Goal: Task Accomplishment & Management: Use online tool/utility

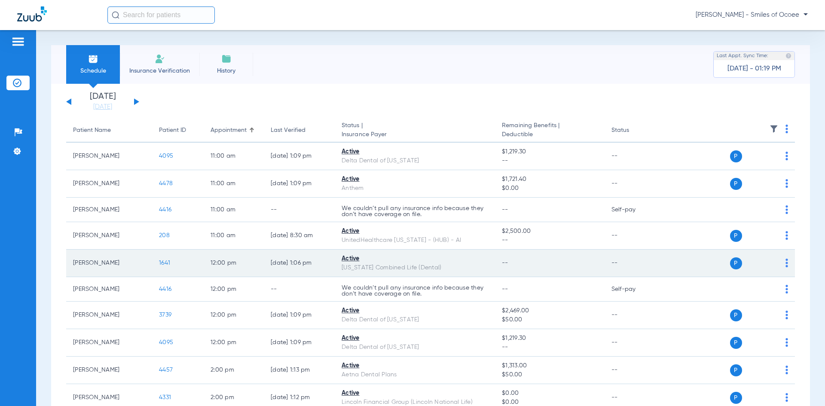
click at [785, 265] on img at bounding box center [786, 263] width 3 height 9
click at [779, 265] on div at bounding box center [412, 203] width 825 height 406
drag, startPoint x: 109, startPoint y: 263, endPoint x: 315, endPoint y: 263, distance: 206.2
click at [121, 263] on td "[PERSON_NAME]" at bounding box center [109, 263] width 86 height 27
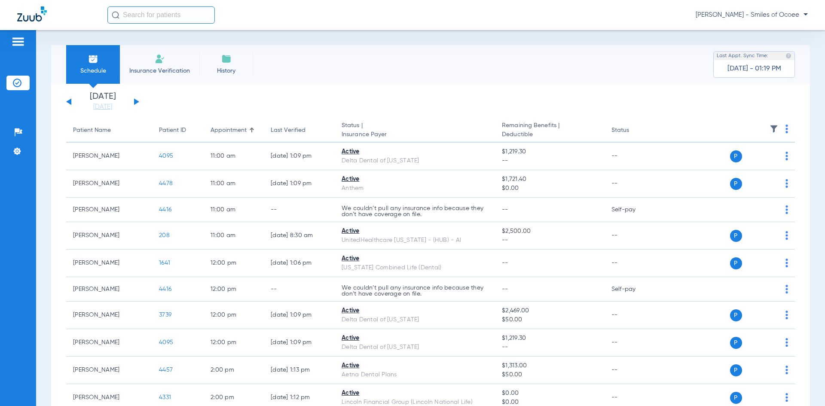
click at [171, 68] on span "Insurance Verification" at bounding box center [159, 71] width 67 height 9
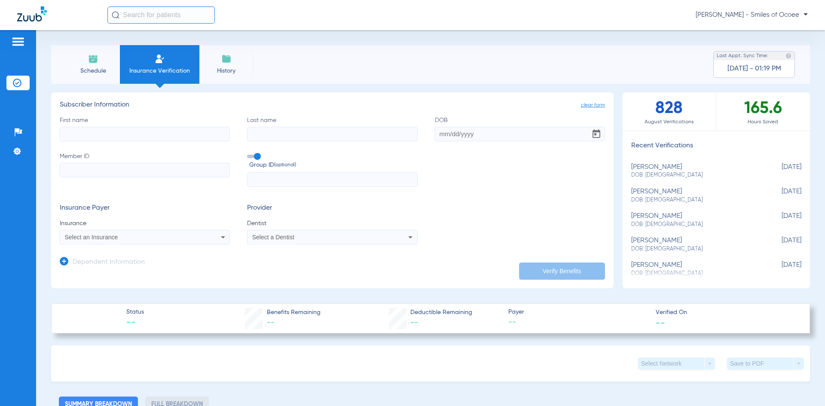
click at [69, 78] on li "Schedule" at bounding box center [93, 64] width 54 height 39
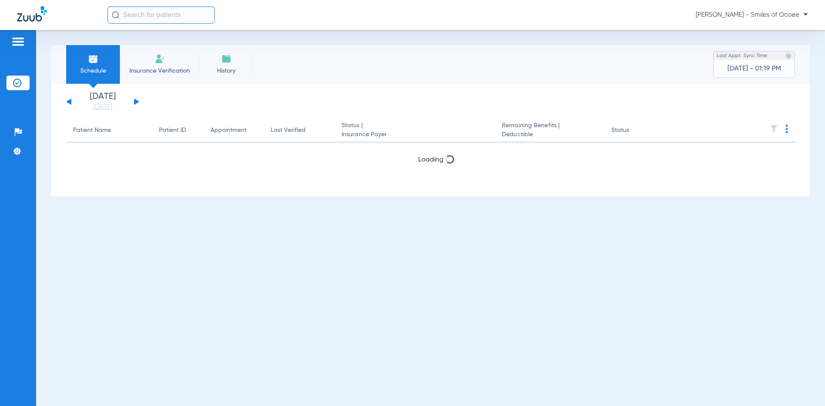
click at [223, 61] on img at bounding box center [226, 59] width 10 height 10
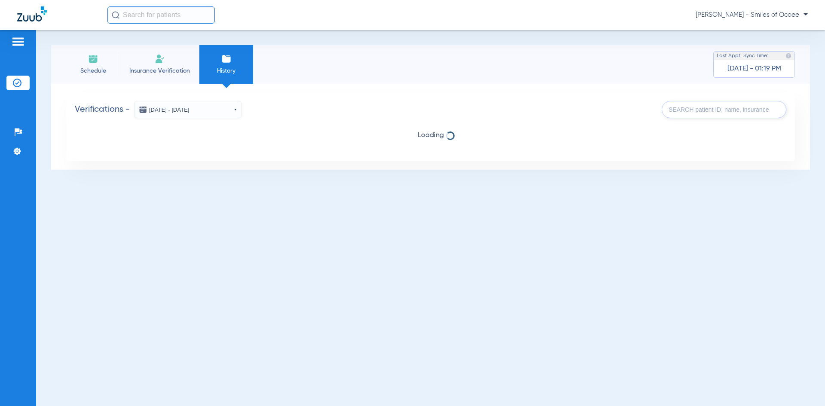
click at [102, 64] on li "Schedule" at bounding box center [93, 64] width 54 height 39
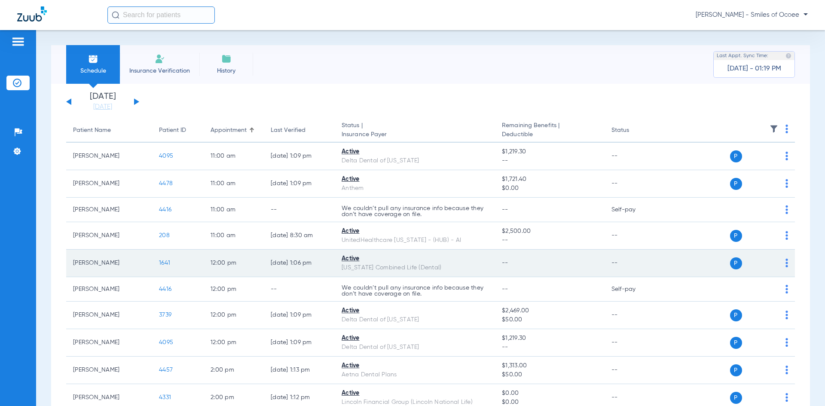
click at [164, 262] on span "1641" at bounding box center [164, 263] width 11 height 6
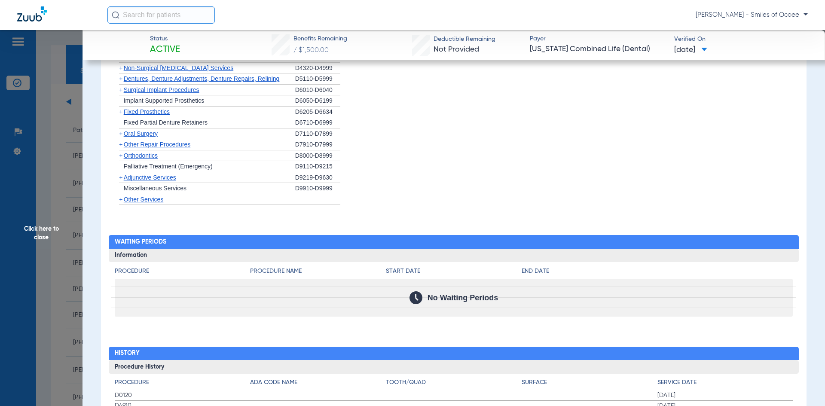
scroll to position [601, 0]
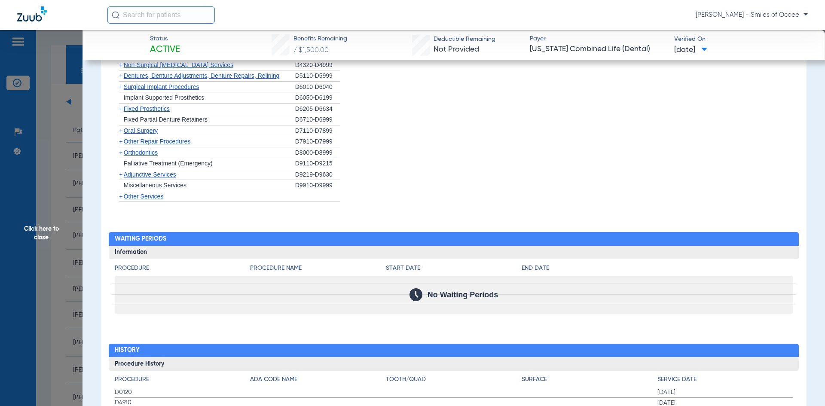
click at [138, 156] on span "Orthodontics" at bounding box center [141, 152] width 34 height 7
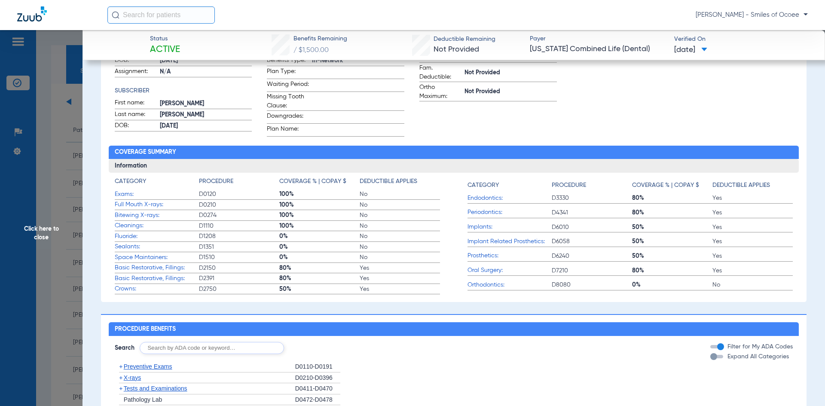
scroll to position [276, 0]
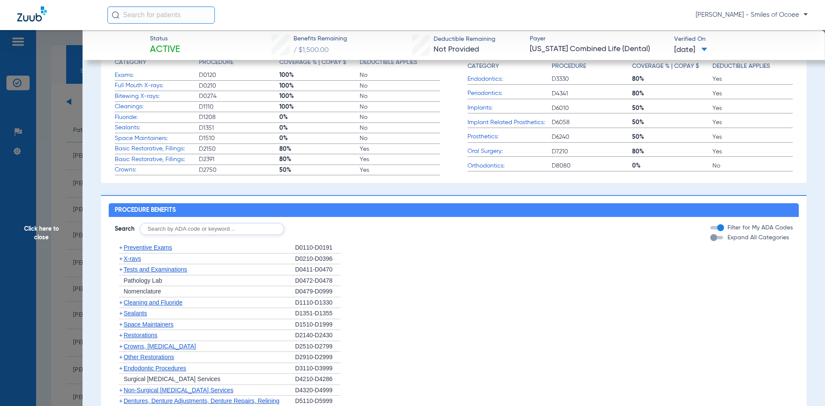
click at [710, 241] on div "button" at bounding box center [713, 237] width 7 height 7
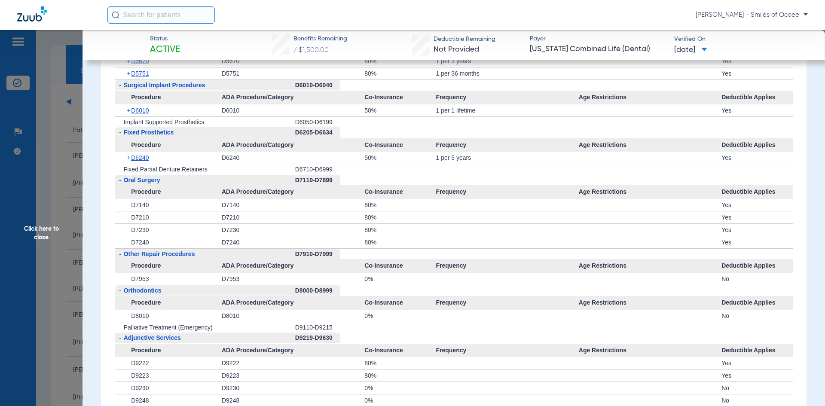
scroll to position [1178, 0]
